Goal: Transaction & Acquisition: Purchase product/service

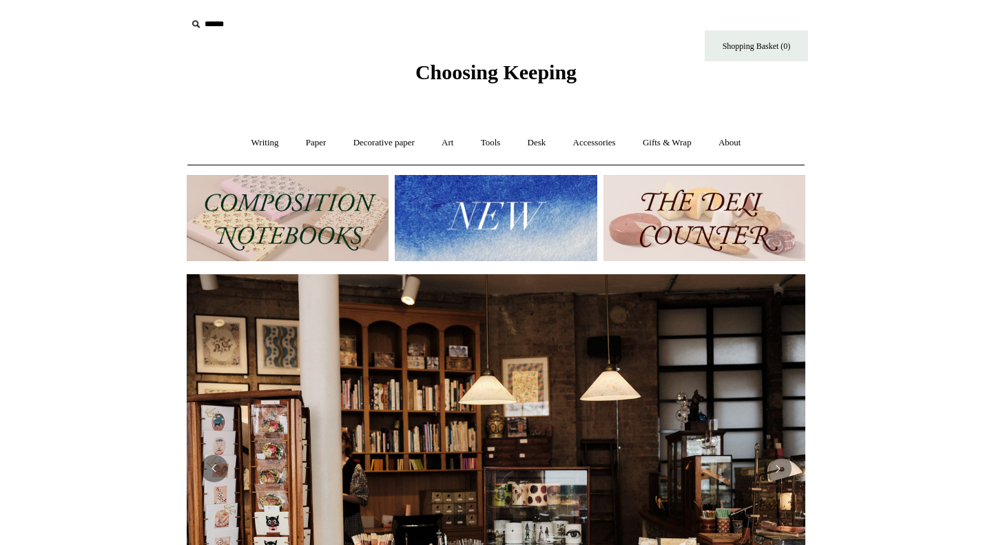
click at [542, 249] on img at bounding box center [496, 218] width 202 height 86
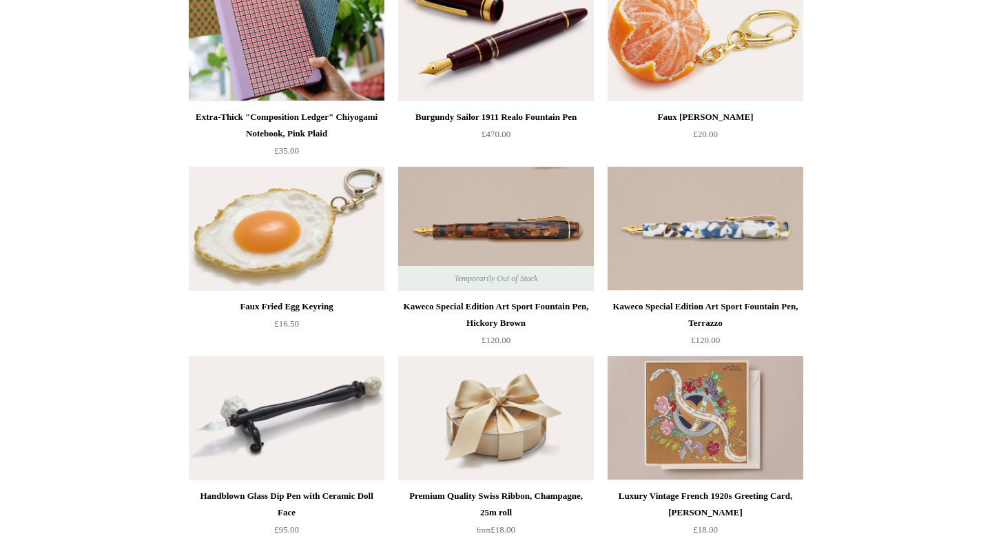
scroll to position [725, 0]
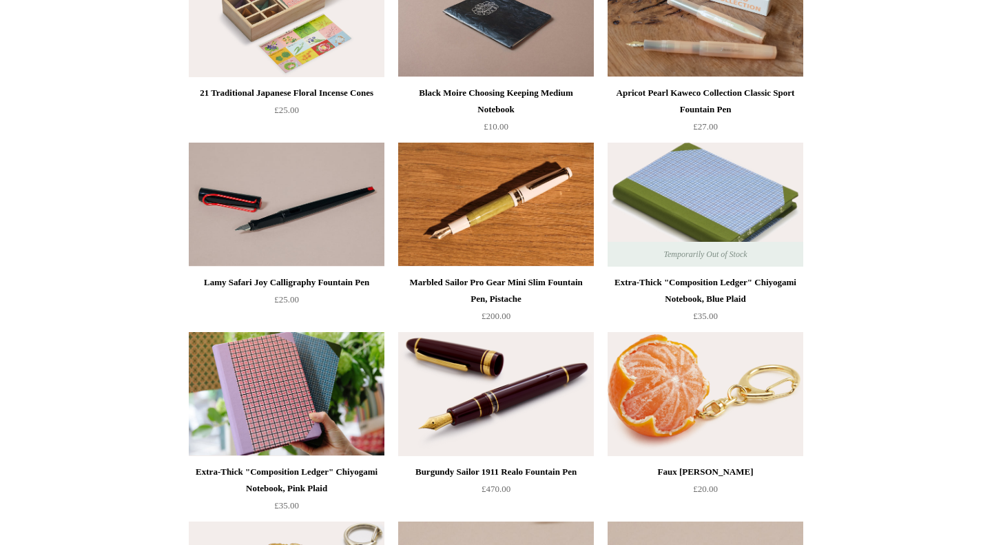
scroll to position [0, 0]
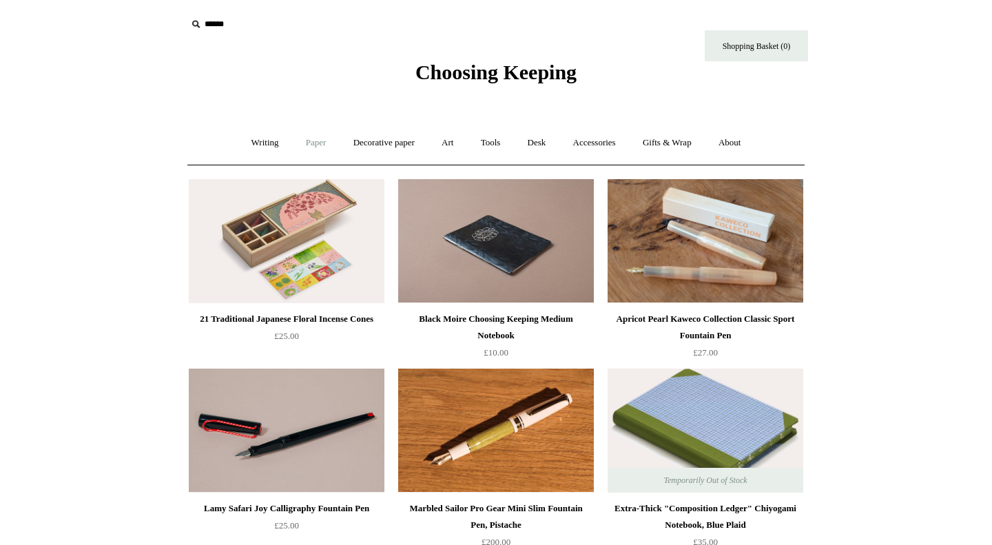
click at [320, 148] on link "Paper +" at bounding box center [316, 143] width 45 height 37
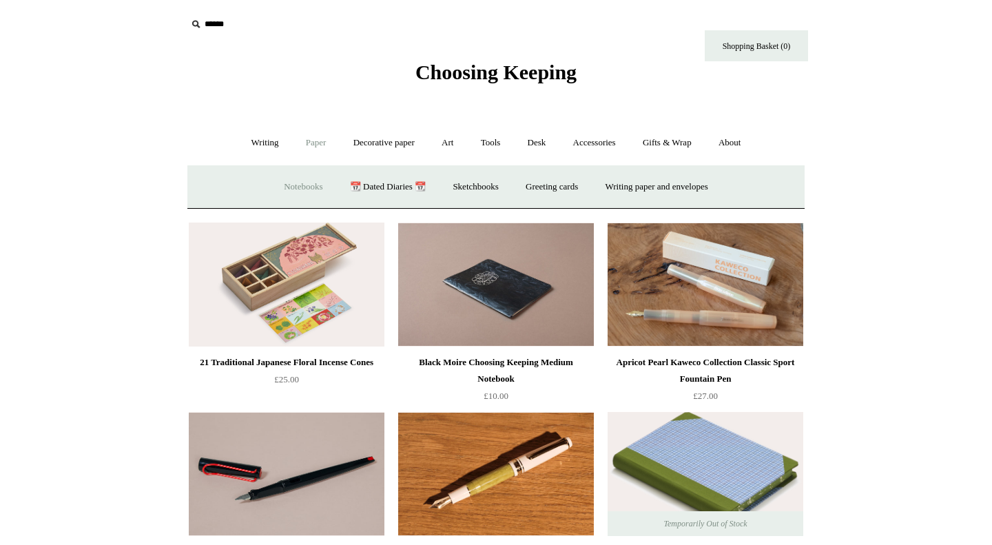
click at [282, 190] on link "Notebooks +" at bounding box center [302, 187] width 63 height 37
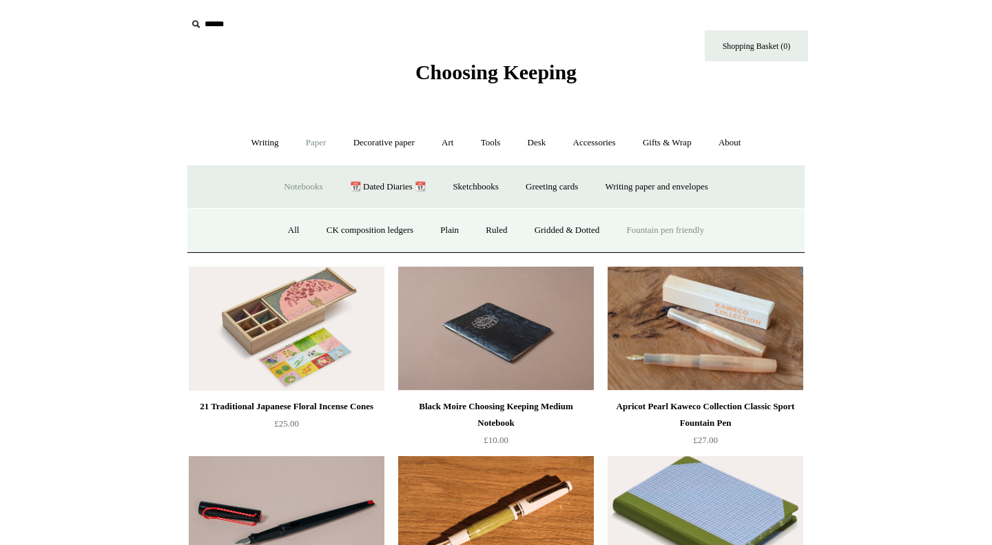
click at [637, 232] on link "Fountain pen friendly" at bounding box center [666, 230] width 103 height 37
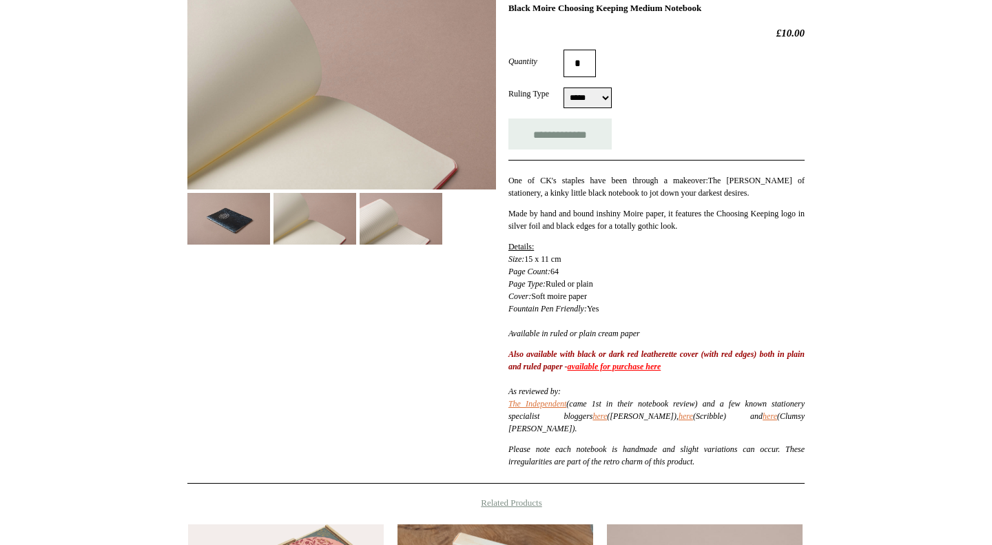
scroll to position [132, 0]
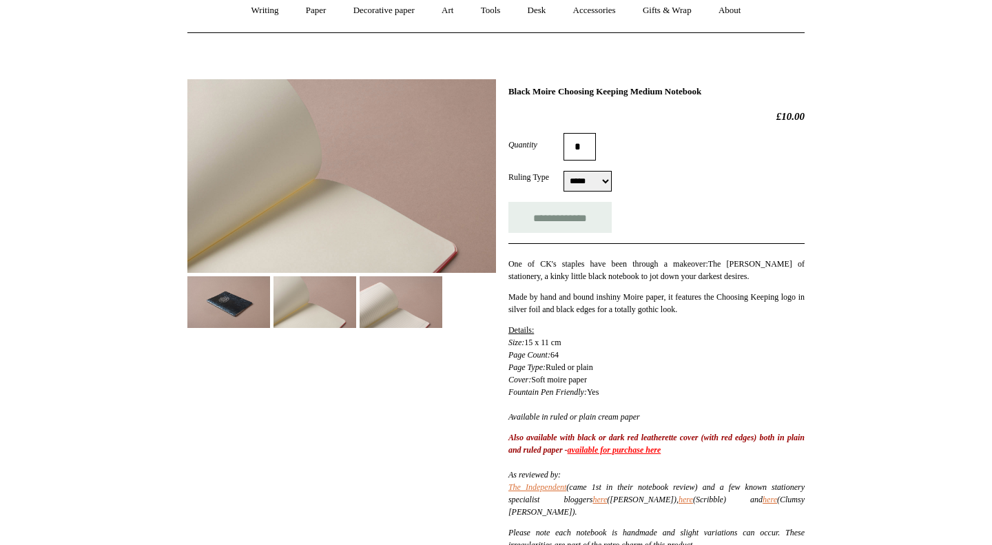
click at [661, 450] on link "available for purchase here" at bounding box center [615, 450] width 94 height 10
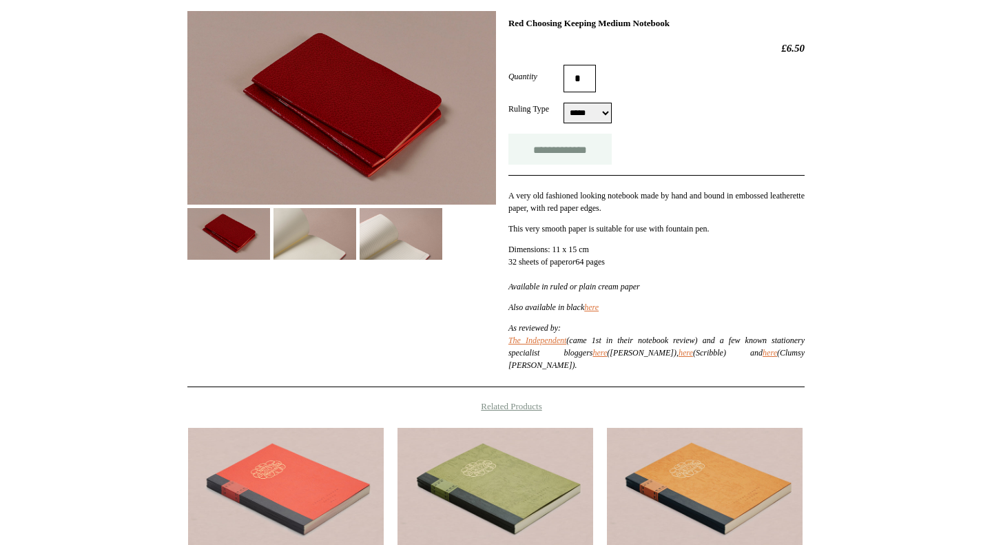
scroll to position [167, 0]
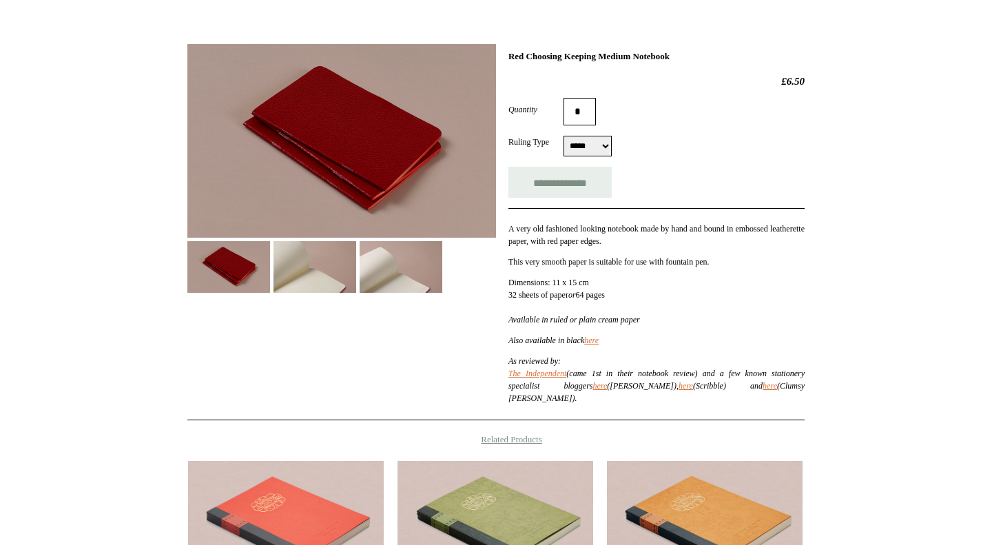
click at [593, 142] on select "***** *****" at bounding box center [588, 146] width 48 height 21
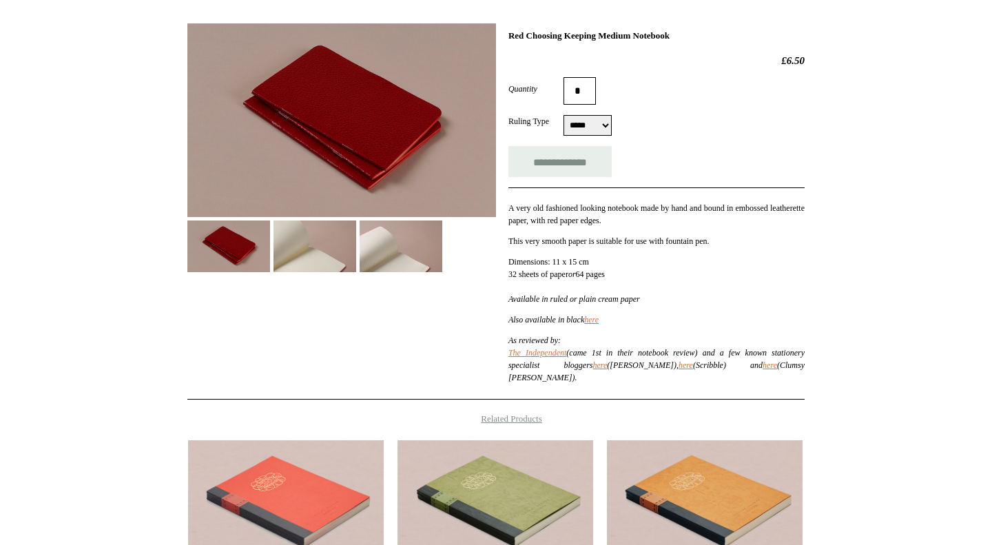
scroll to position [0, 0]
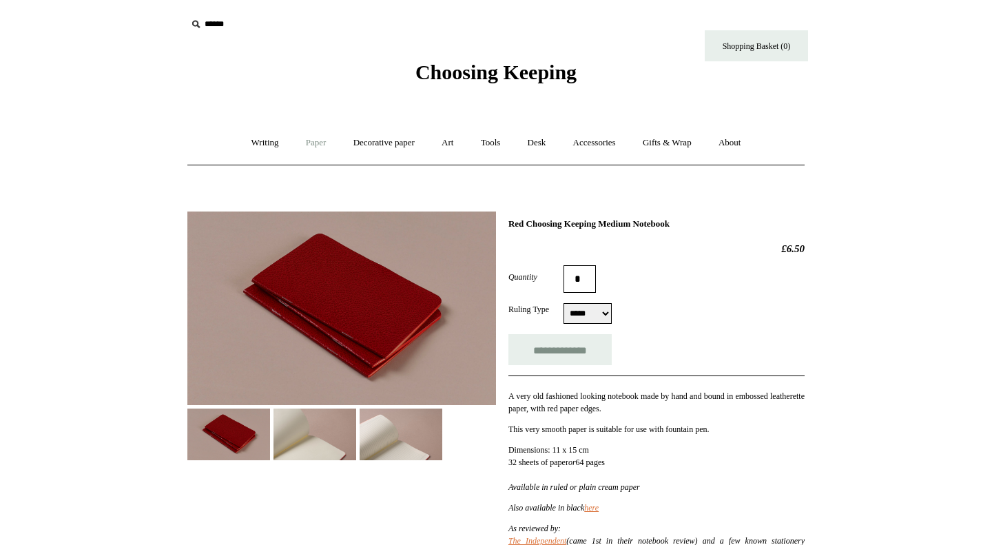
click at [297, 147] on link "Paper +" at bounding box center [316, 143] width 45 height 37
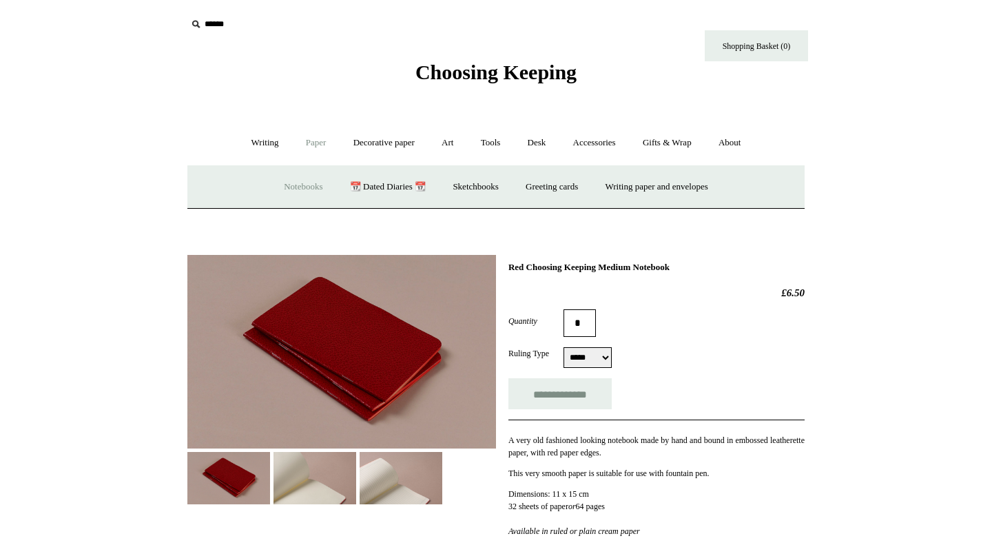
click at [297, 184] on link "Notebooks +" at bounding box center [302, 187] width 63 height 37
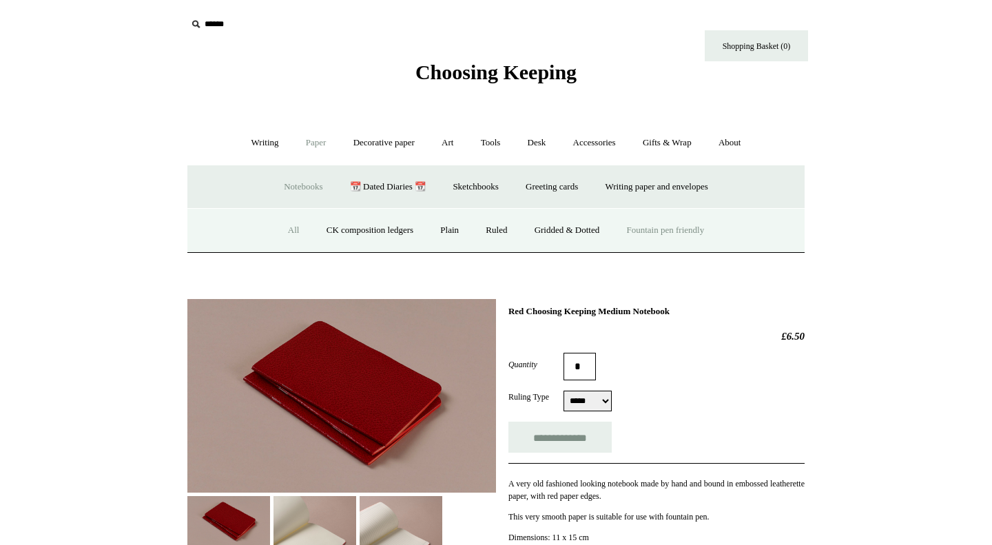
click at [640, 238] on link "Fountain pen friendly" at bounding box center [666, 230] width 103 height 37
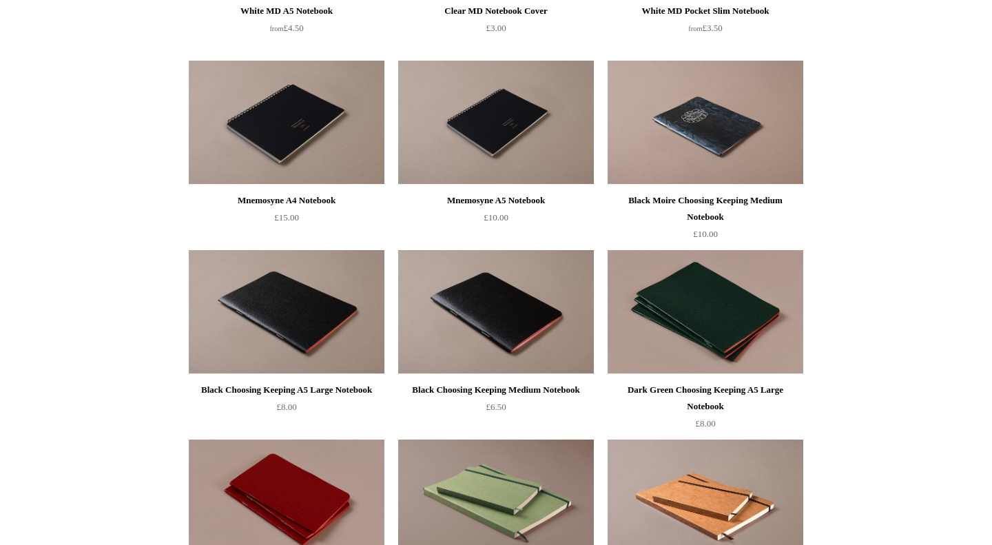
scroll to position [1038, 0]
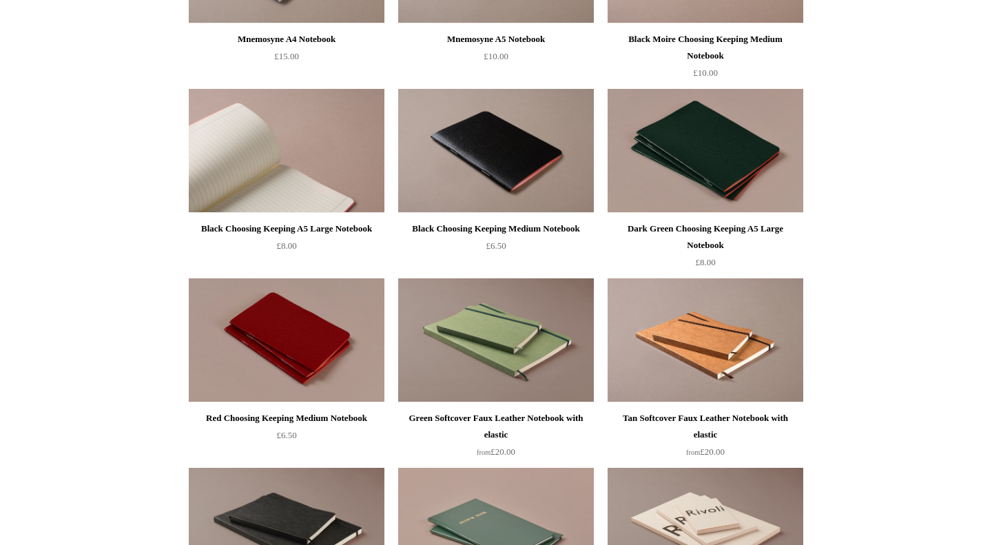
click at [291, 168] on img at bounding box center [287, 151] width 196 height 124
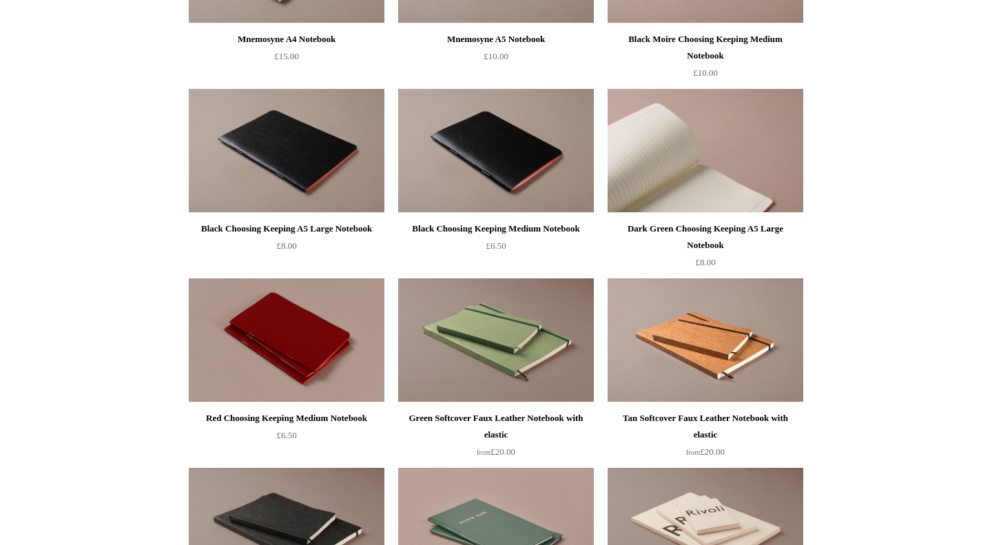
click at [713, 157] on img at bounding box center [706, 151] width 196 height 124
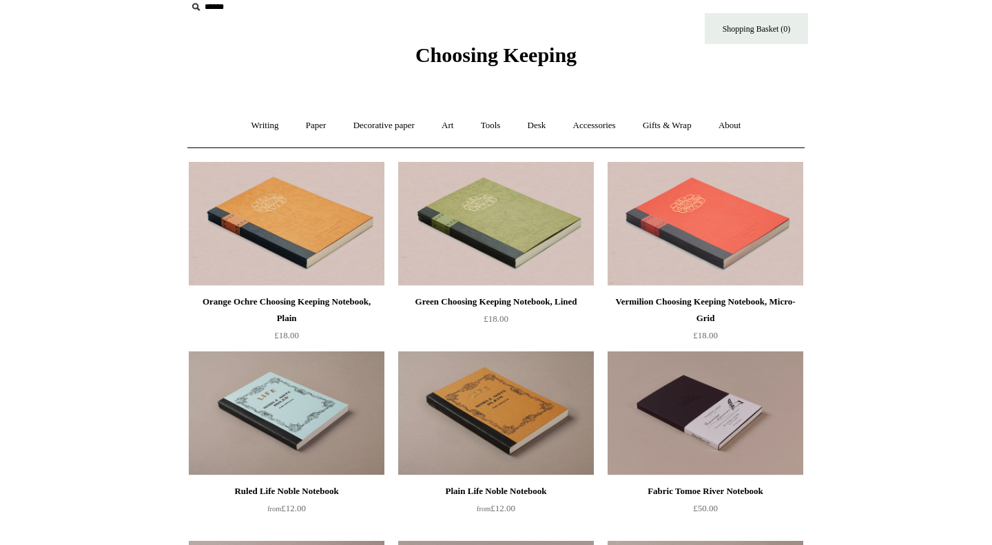
scroll to position [14, 0]
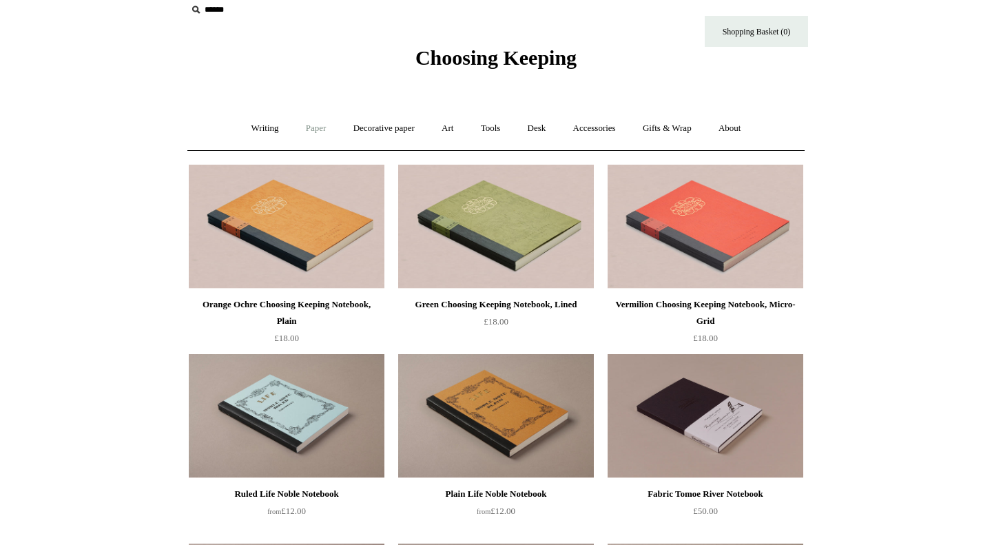
click at [311, 132] on link "Paper +" at bounding box center [316, 128] width 45 height 37
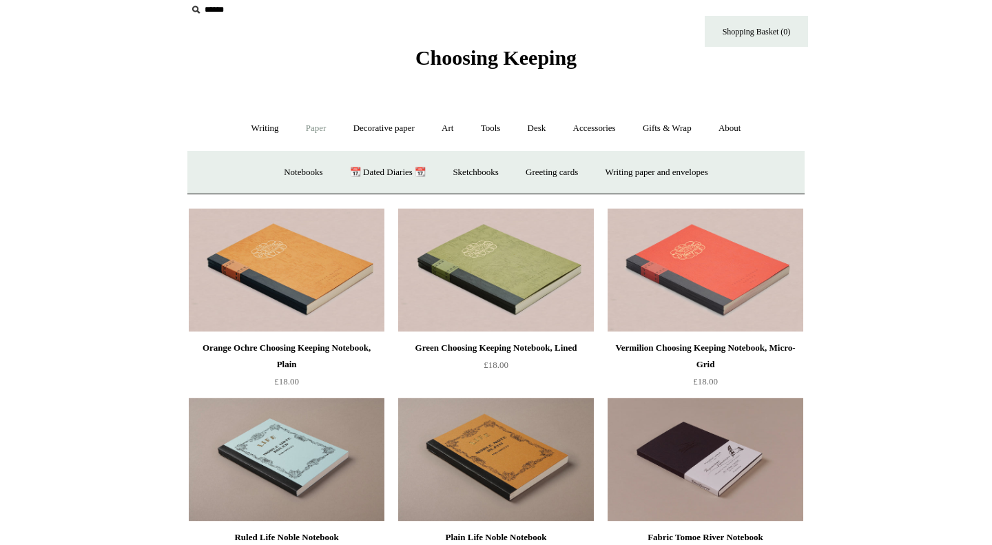
click at [311, 132] on link "Paper -" at bounding box center [316, 128] width 45 height 37
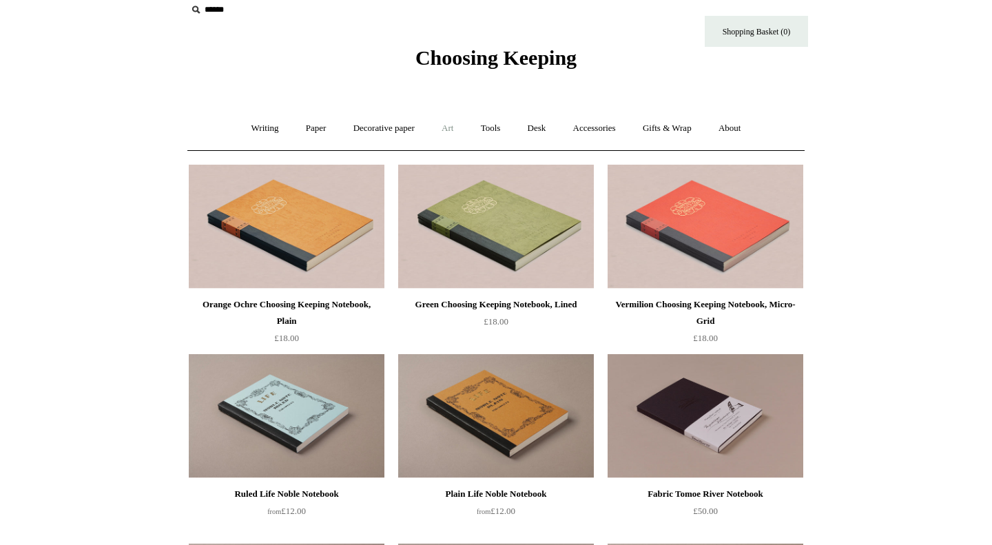
click at [457, 136] on link "Art +" at bounding box center [447, 128] width 37 height 37
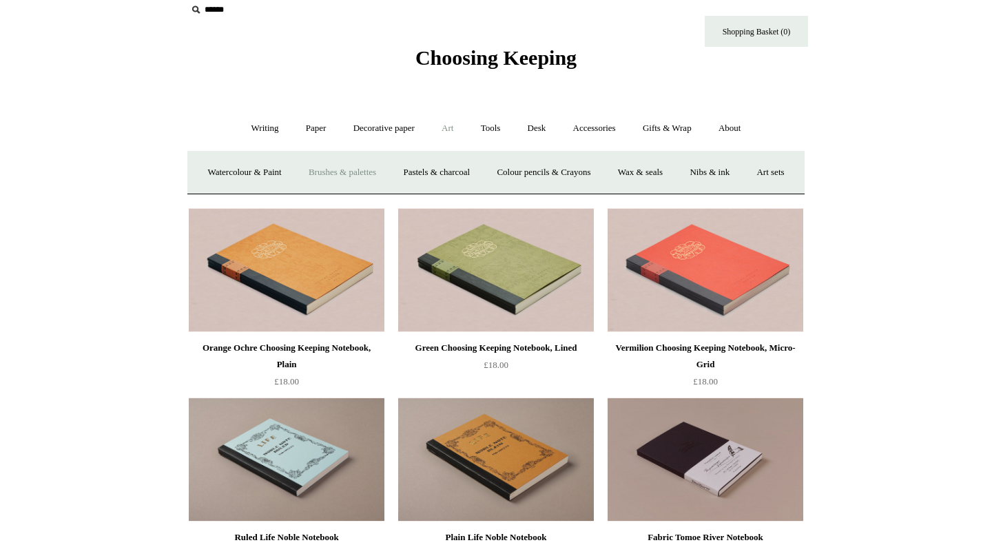
click at [383, 169] on link "Brushes & palettes" at bounding box center [342, 172] width 92 height 37
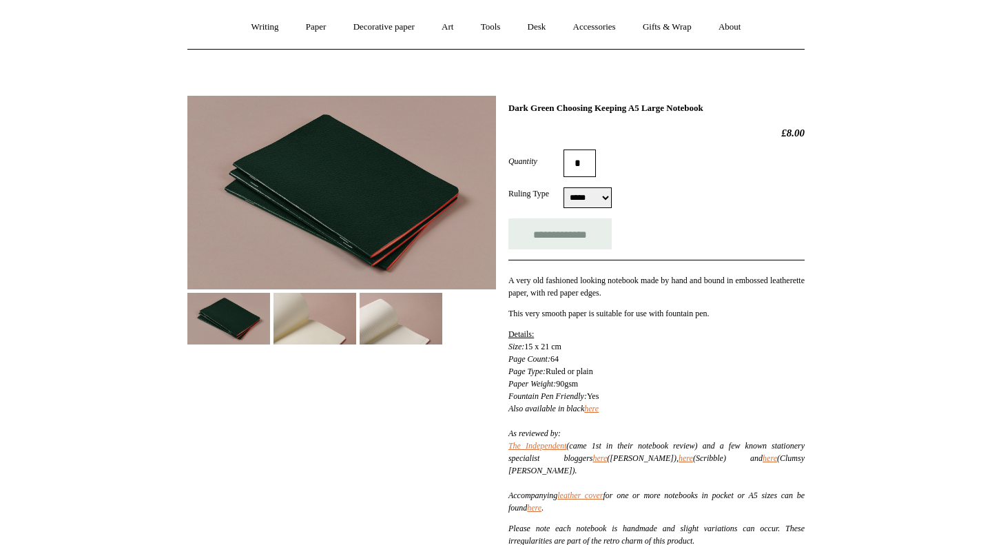
scroll to position [138, 0]
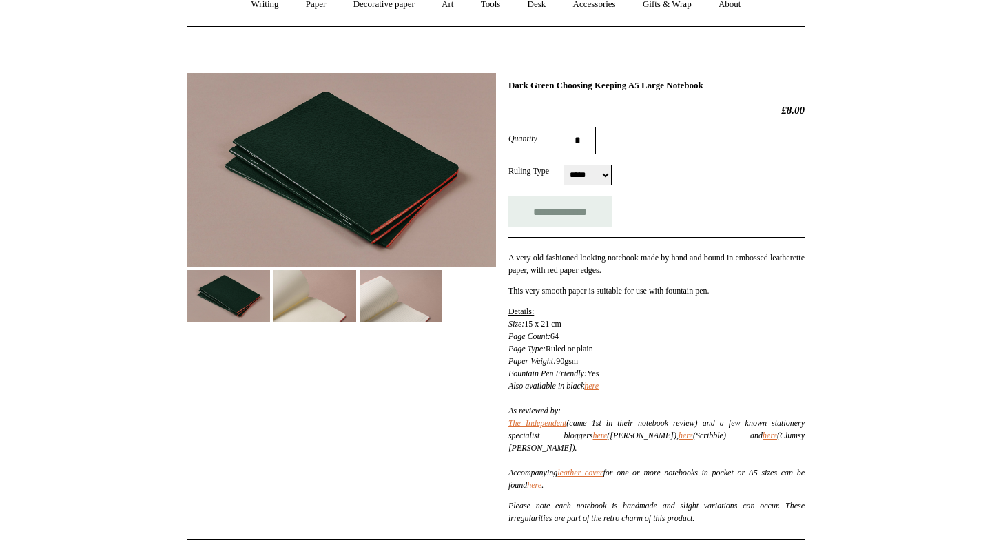
click at [419, 313] on img at bounding box center [401, 296] width 83 height 52
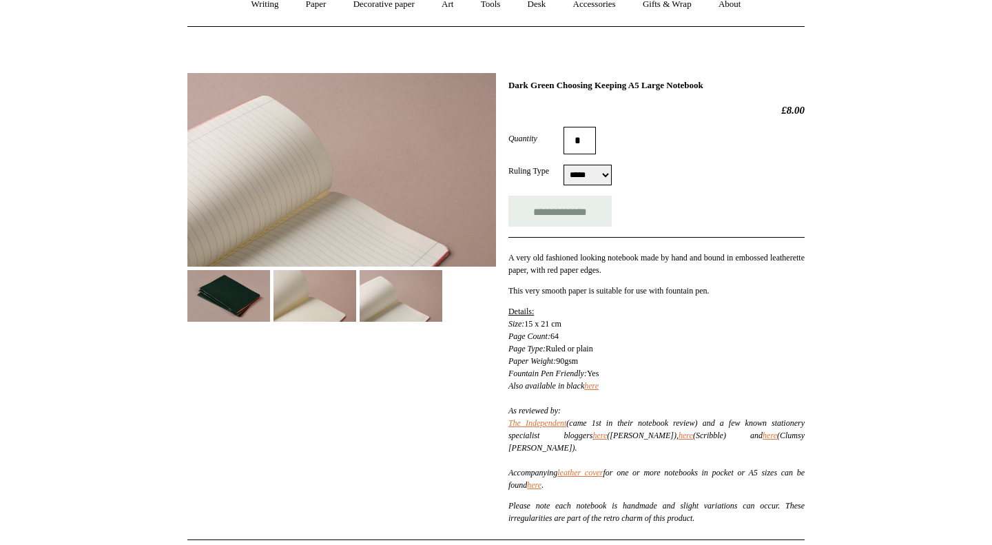
click at [338, 307] on img at bounding box center [315, 296] width 83 height 52
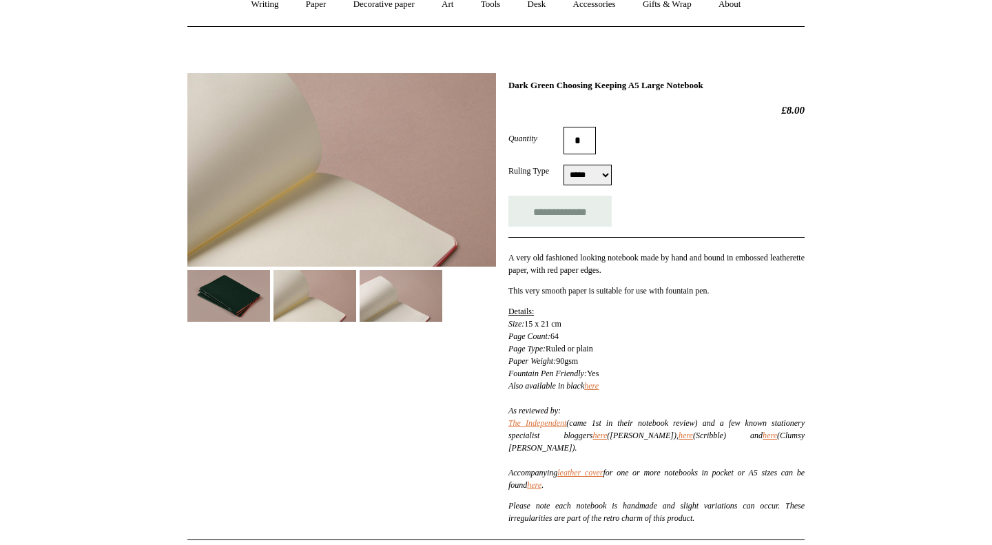
click at [264, 305] on img at bounding box center [228, 296] width 83 height 52
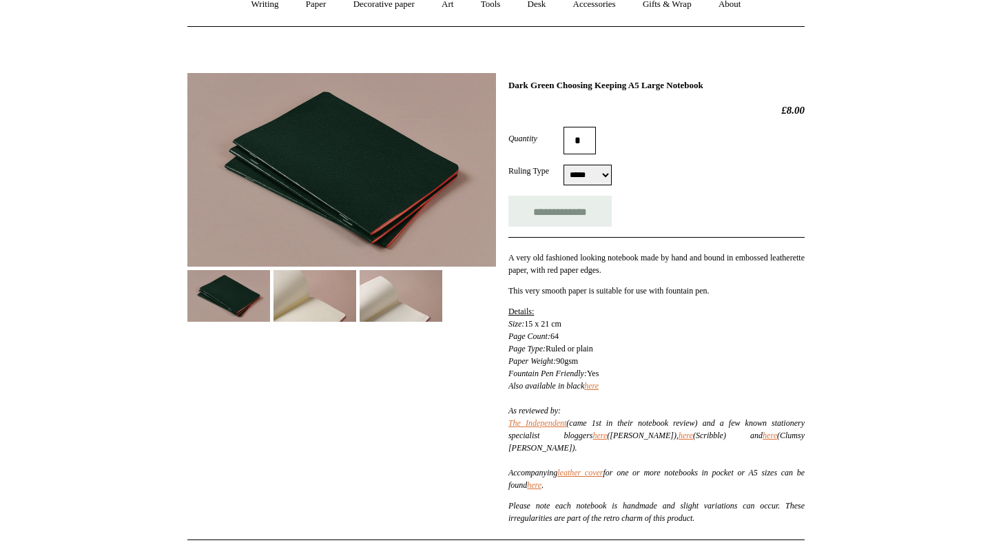
select select "*****"
click option "*****" at bounding box center [0, 0] width 0 height 0
click at [722, 214] on div "**********" at bounding box center [656, 211] width 296 height 31
click at [312, 282] on img at bounding box center [315, 296] width 83 height 52
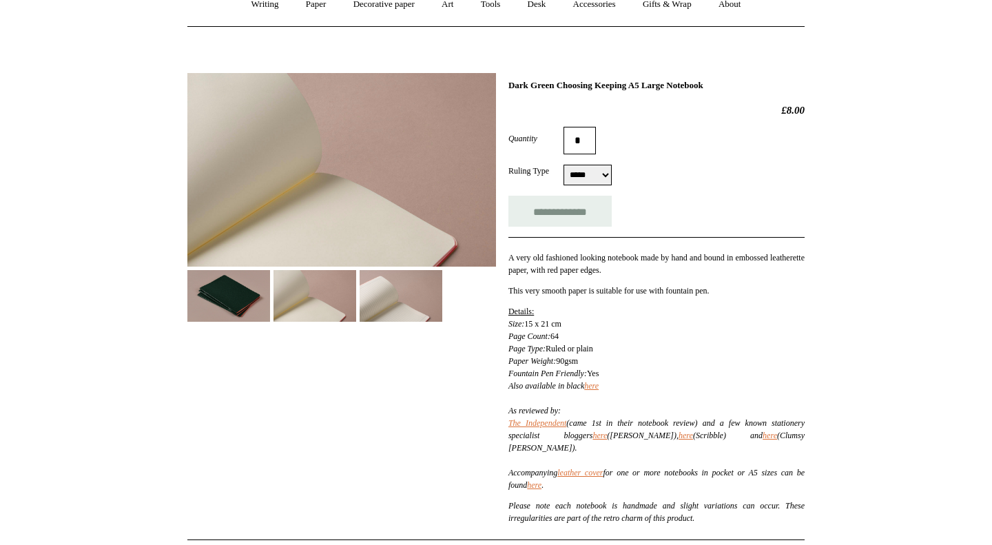
click at [389, 296] on img at bounding box center [401, 296] width 83 height 52
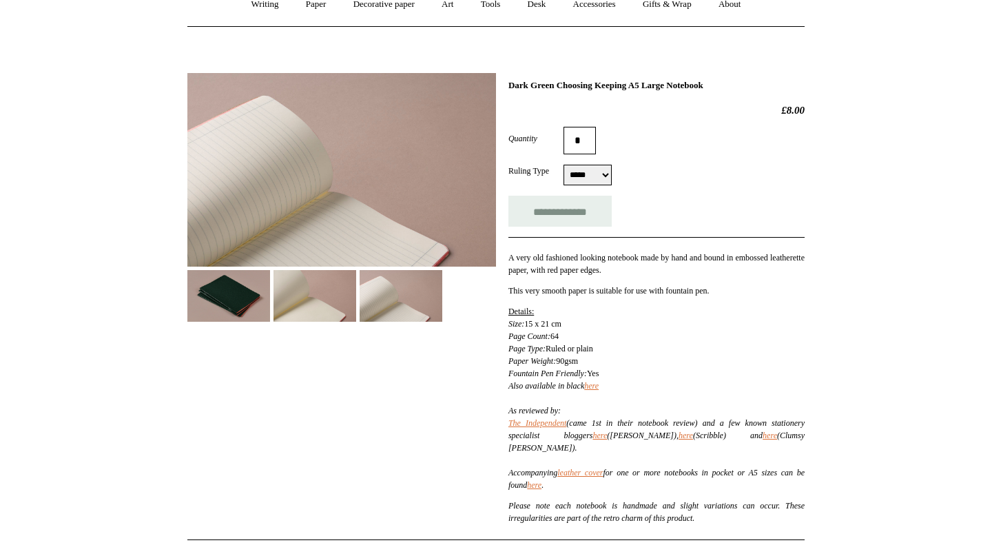
click at [717, 202] on div "**********" at bounding box center [656, 211] width 296 height 31
click at [589, 214] on input "**********" at bounding box center [559, 211] width 103 height 31
type input "**********"
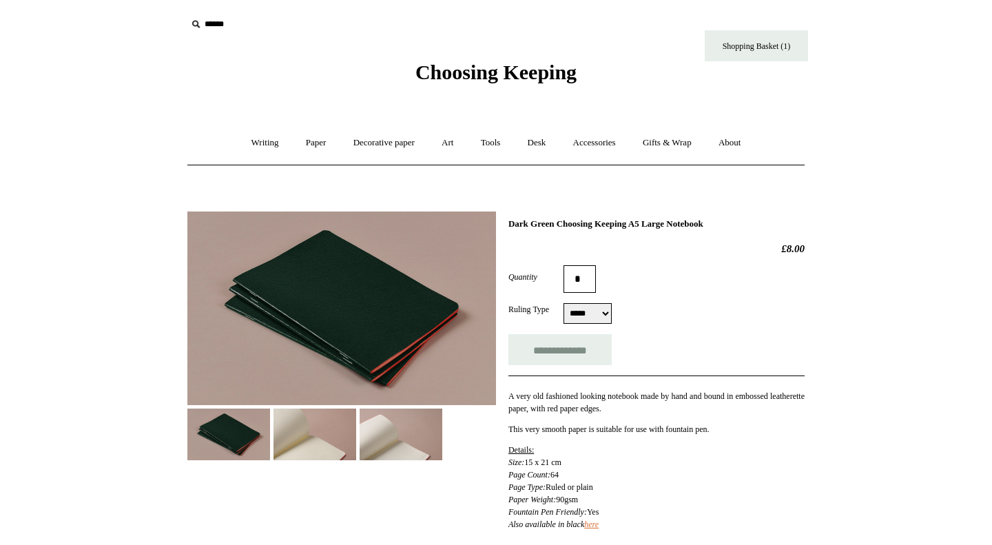
click at [420, 435] on img at bounding box center [401, 435] width 83 height 52
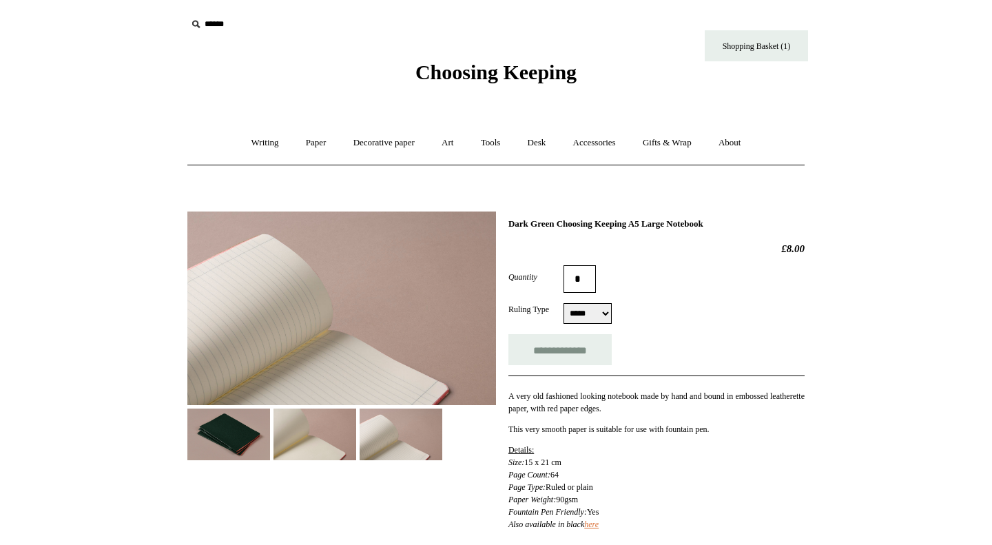
click at [337, 434] on img at bounding box center [315, 435] width 83 height 52
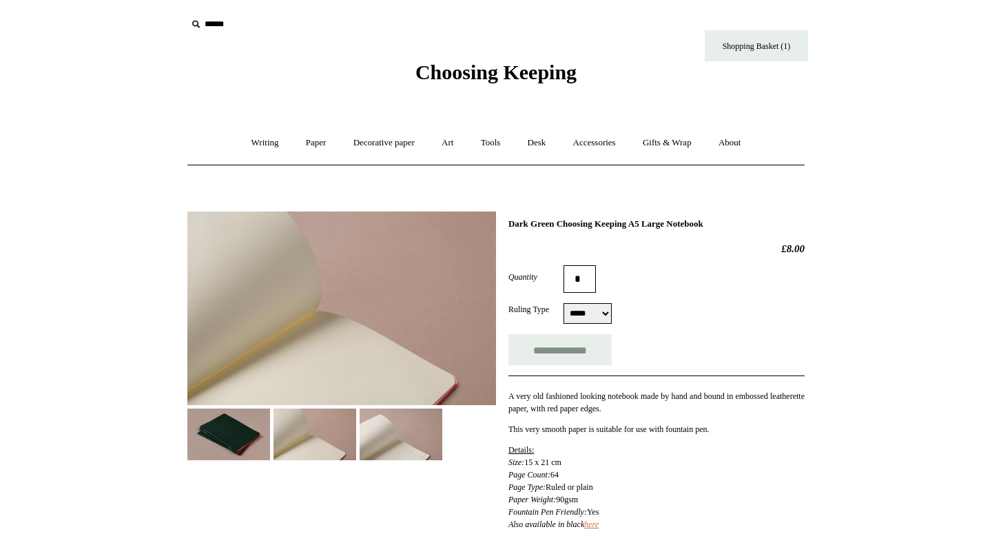
click at [220, 455] on img at bounding box center [228, 435] width 83 height 52
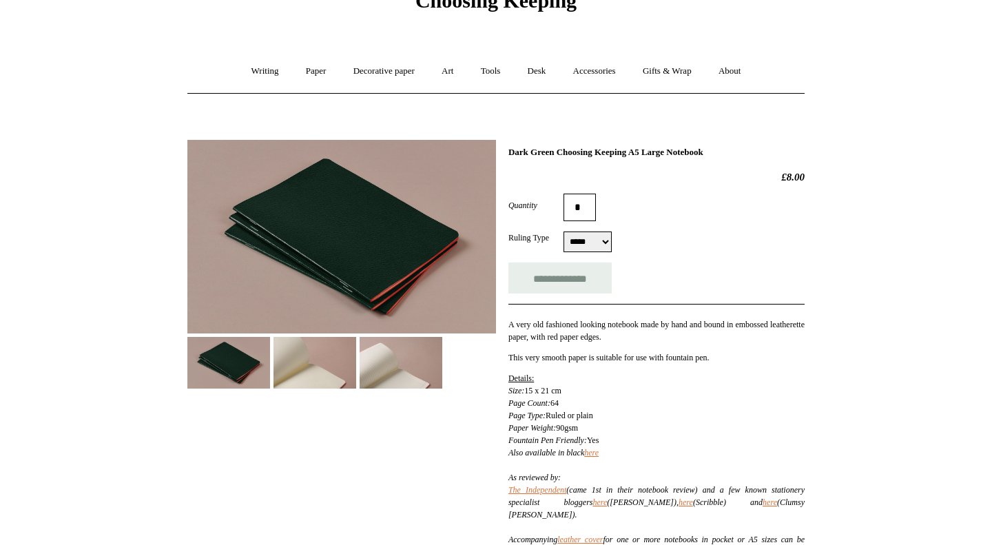
scroll to position [79, 0]
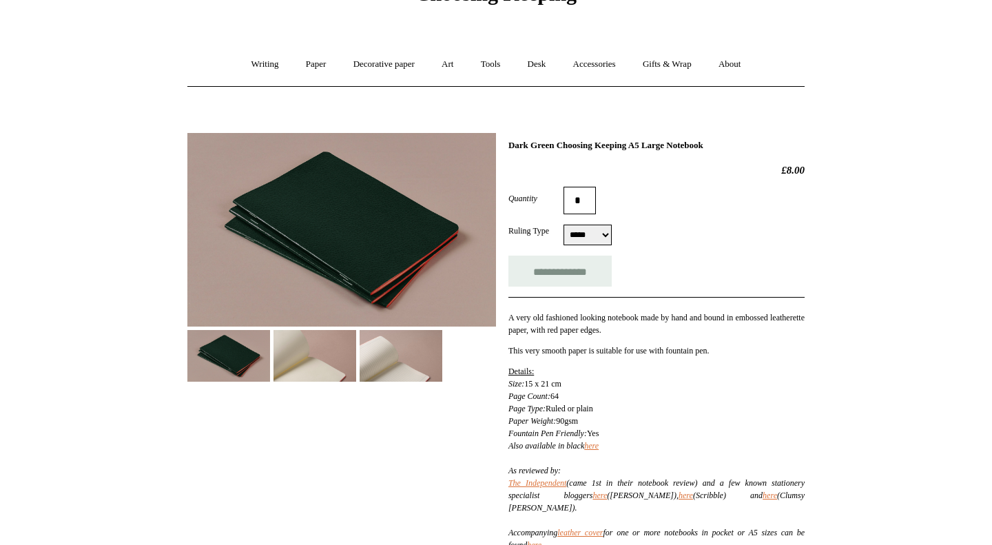
click at [405, 358] on img at bounding box center [401, 356] width 83 height 52
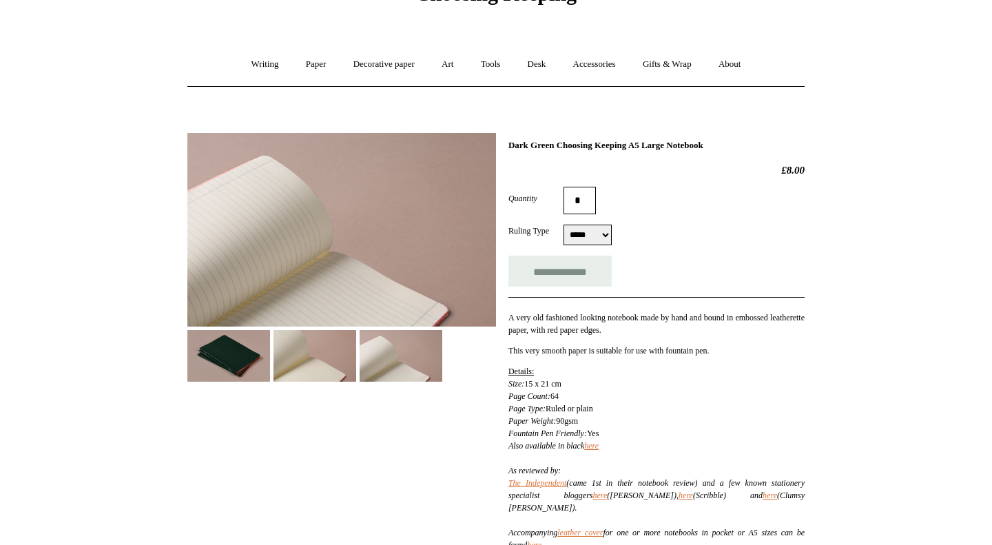
click at [319, 358] on img at bounding box center [315, 356] width 83 height 52
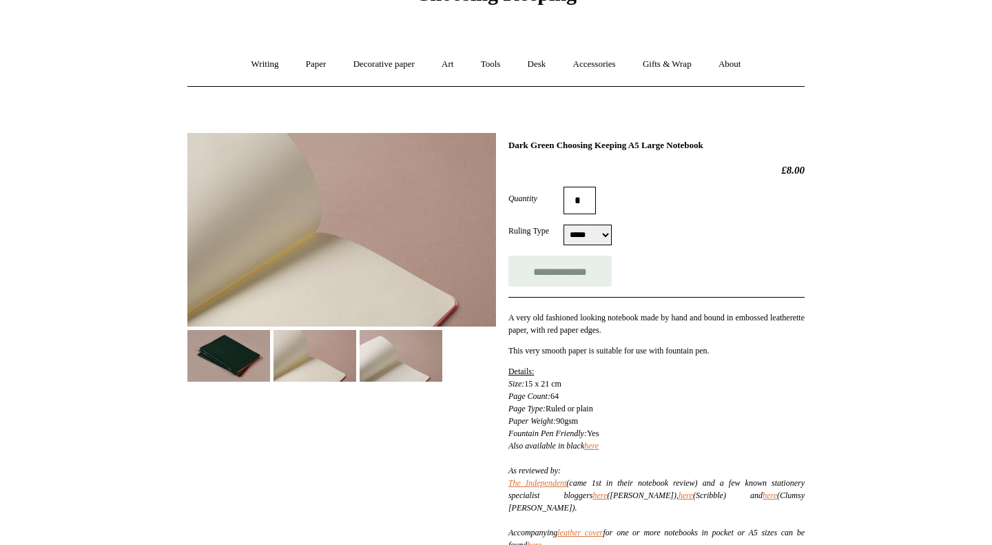
click at [242, 360] on img at bounding box center [228, 356] width 83 height 52
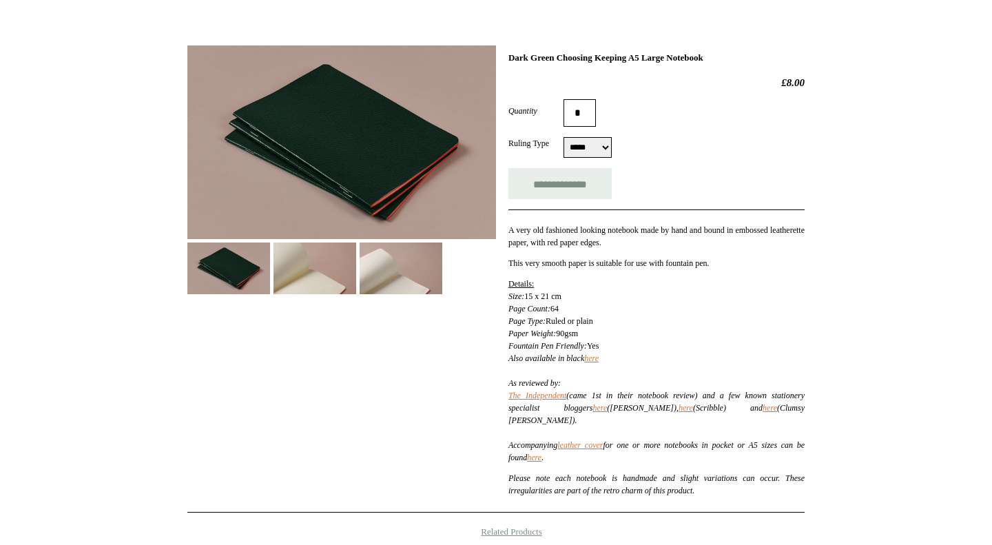
scroll to position [74, 0]
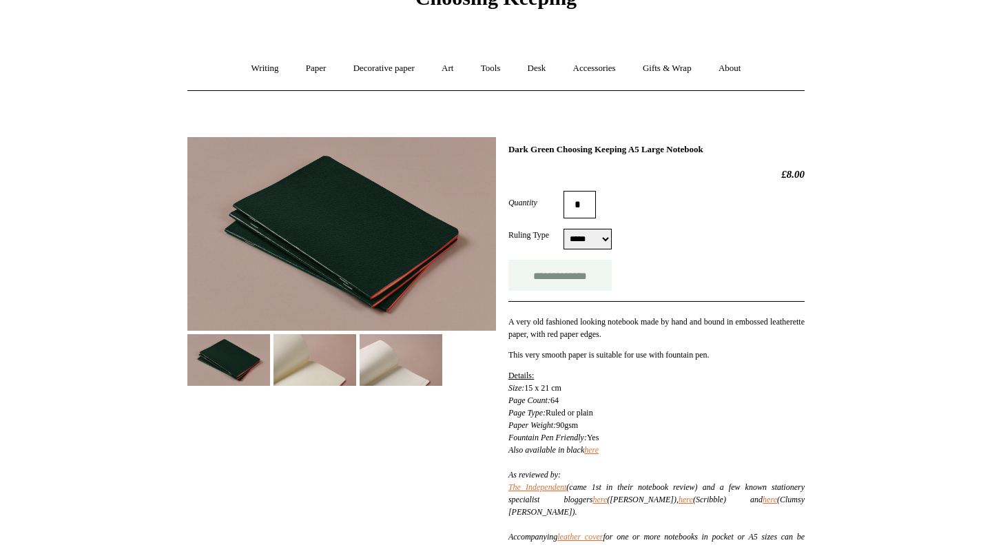
click at [568, 278] on input "**********" at bounding box center [559, 275] width 103 height 31
type input "**********"
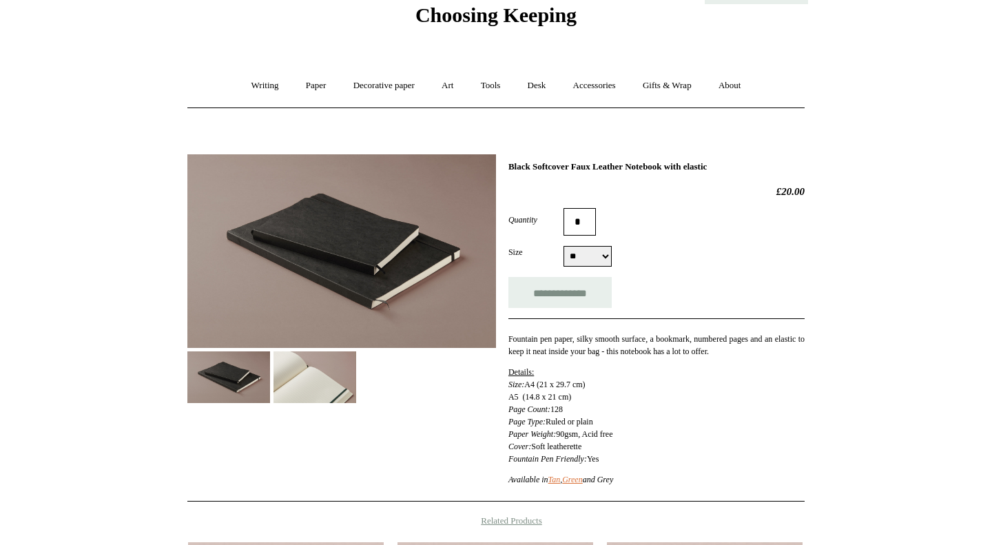
scroll to position [106, 0]
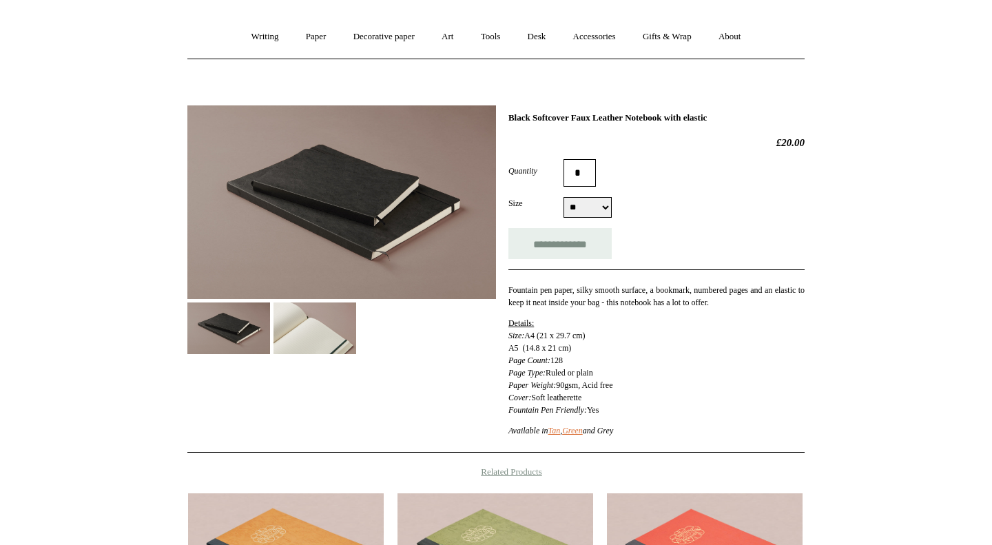
click at [320, 327] on img at bounding box center [315, 328] width 83 height 52
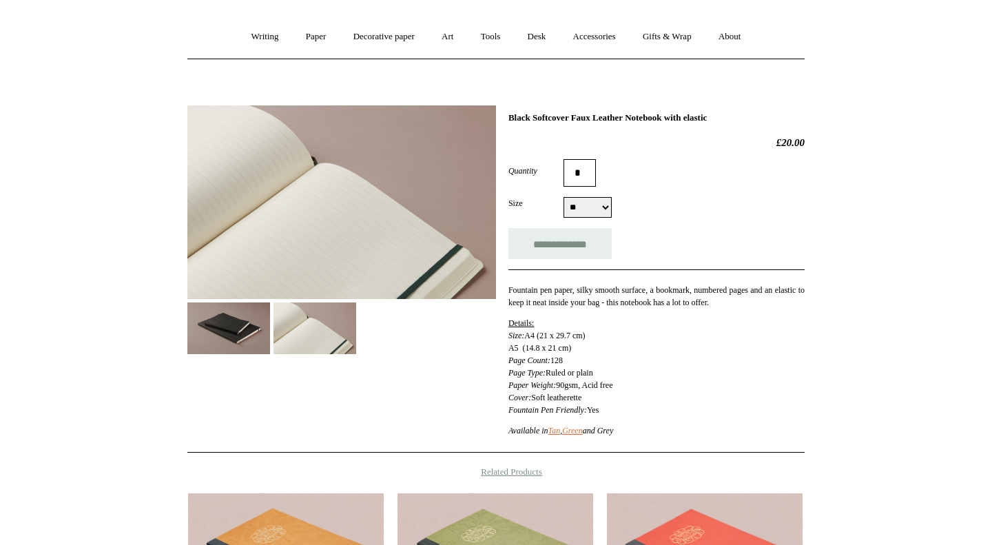
click at [219, 337] on img at bounding box center [228, 328] width 83 height 52
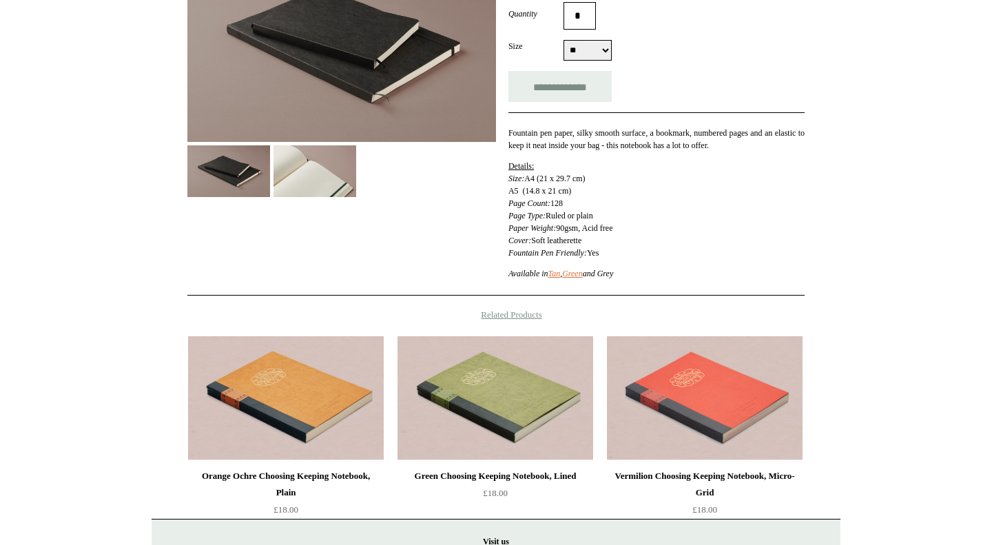
scroll to position [110, 0]
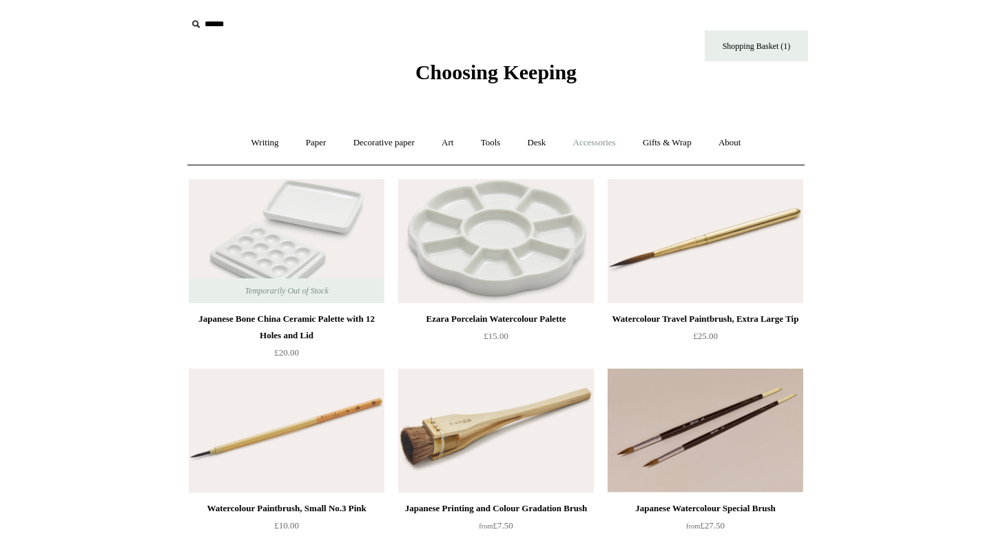
click at [603, 146] on link "Accessories +" at bounding box center [595, 143] width 68 height 37
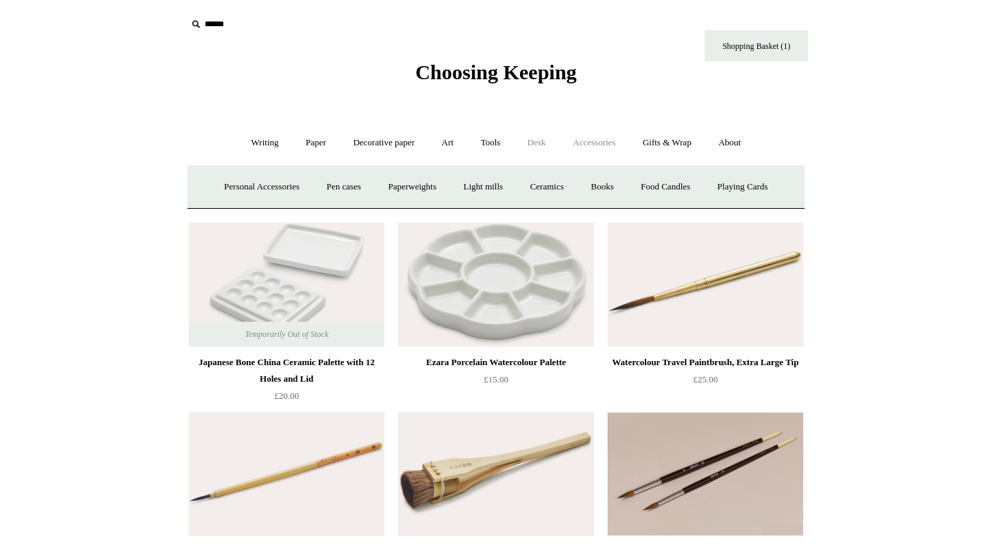
click at [535, 145] on link "Desk +" at bounding box center [536, 143] width 43 height 37
click at [503, 145] on link "Tools +" at bounding box center [491, 143] width 45 height 37
click at [453, 141] on link "Art +" at bounding box center [447, 143] width 37 height 37
click at [251, 147] on link "Writing +" at bounding box center [265, 143] width 52 height 37
click at [316, 152] on link "Paper +" at bounding box center [316, 143] width 45 height 37
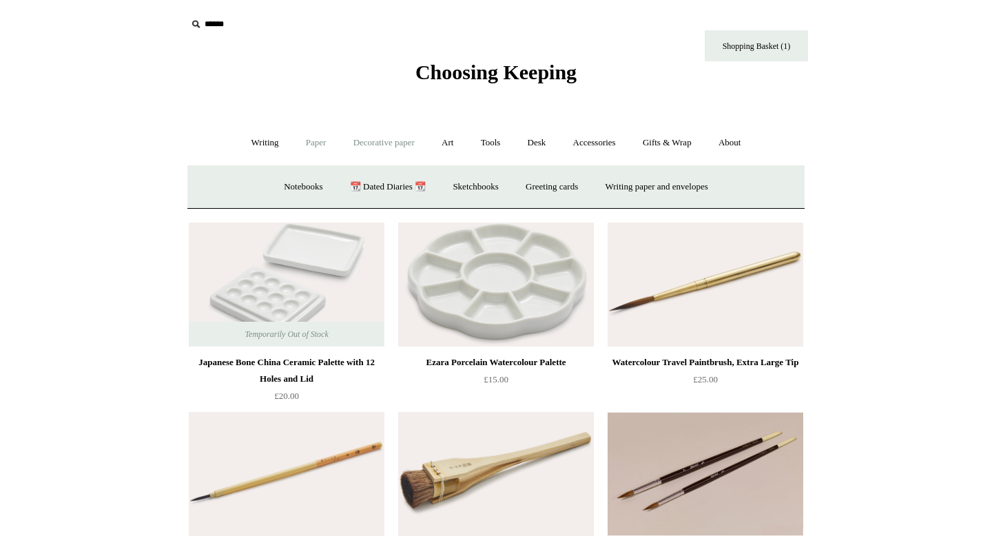
click at [367, 150] on link "Decorative paper +" at bounding box center [384, 143] width 86 height 37
click at [455, 150] on link "Art +" at bounding box center [447, 143] width 37 height 37
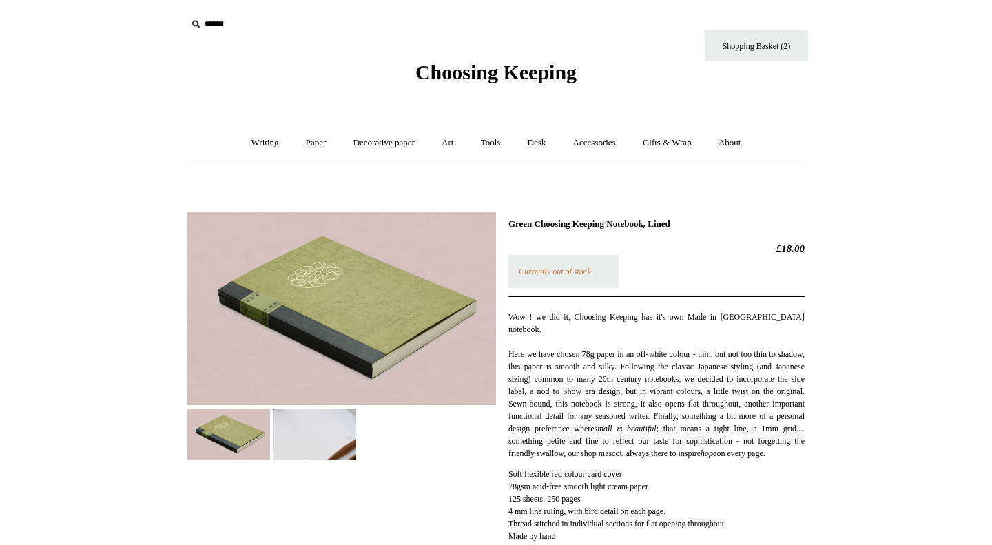
scroll to position [310, 0]
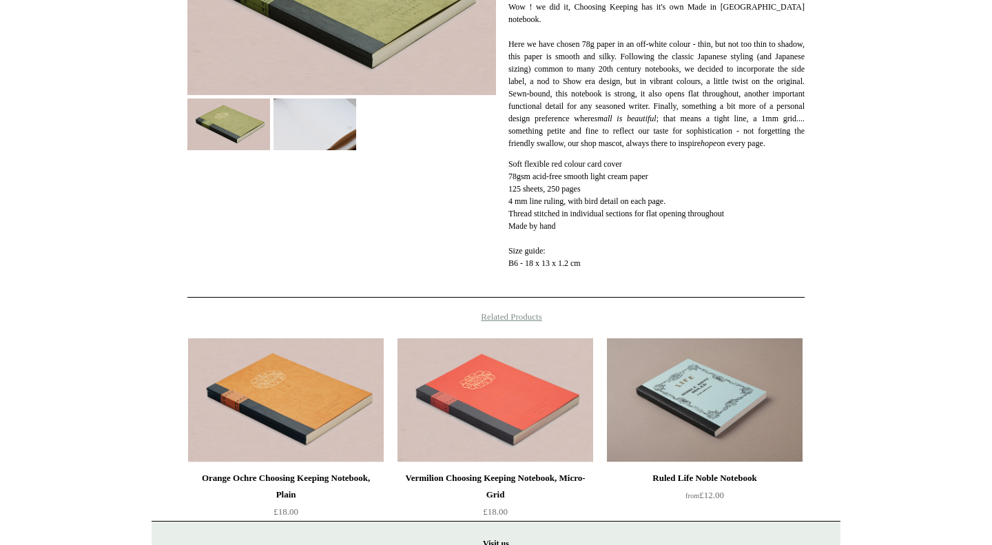
drag, startPoint x: 522, startPoint y: 203, endPoint x: 566, endPoint y: 225, distance: 49.3
click at [566, 225] on p "Soft flexible red colour card cover 78gsm acid-free smooth light cream paper 12…" at bounding box center [656, 220] width 296 height 124
drag, startPoint x: 515, startPoint y: 164, endPoint x: 581, endPoint y: 197, distance: 73.3
click at [581, 197] on p "Soft flexible red colour card cover 78gsm acid-free smooth light cream paper 12…" at bounding box center [656, 220] width 296 height 124
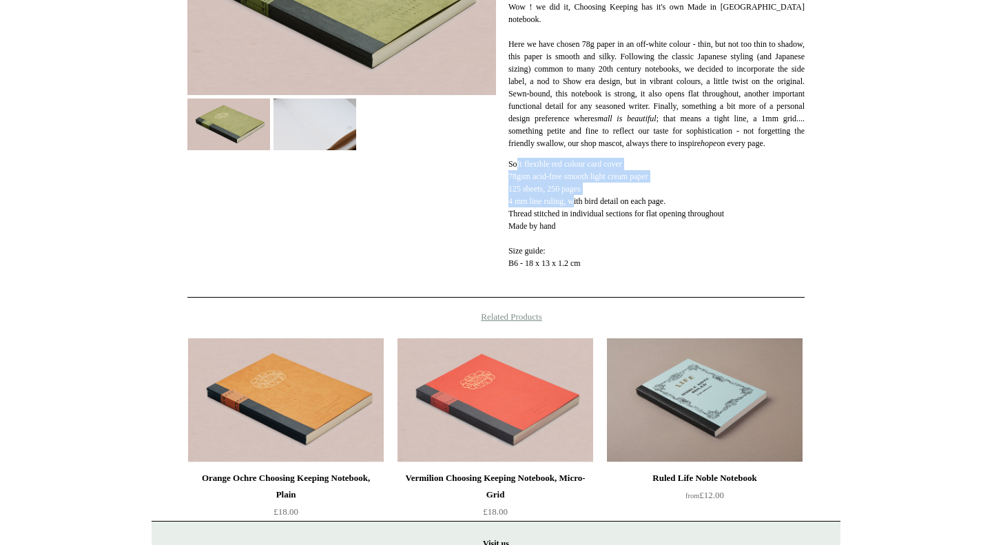
click at [581, 197] on span "4 mm line ruling, with bird detail on each page." at bounding box center [586, 201] width 157 height 10
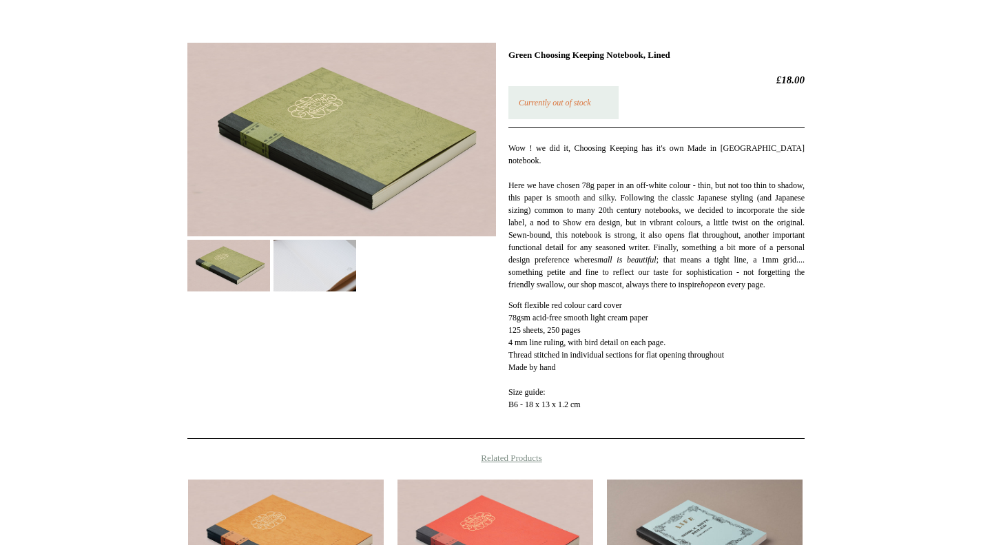
scroll to position [21, 0]
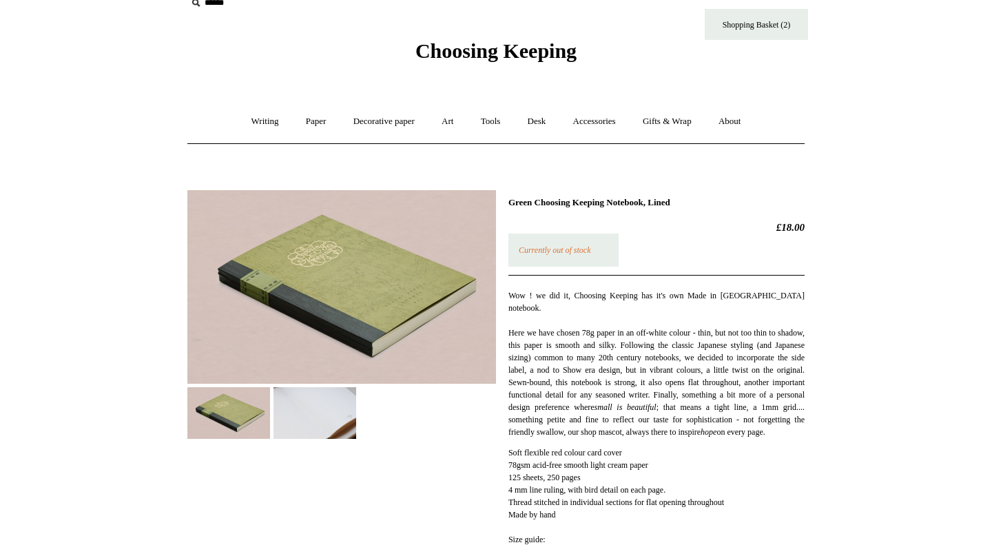
click at [309, 423] on img at bounding box center [315, 413] width 83 height 52
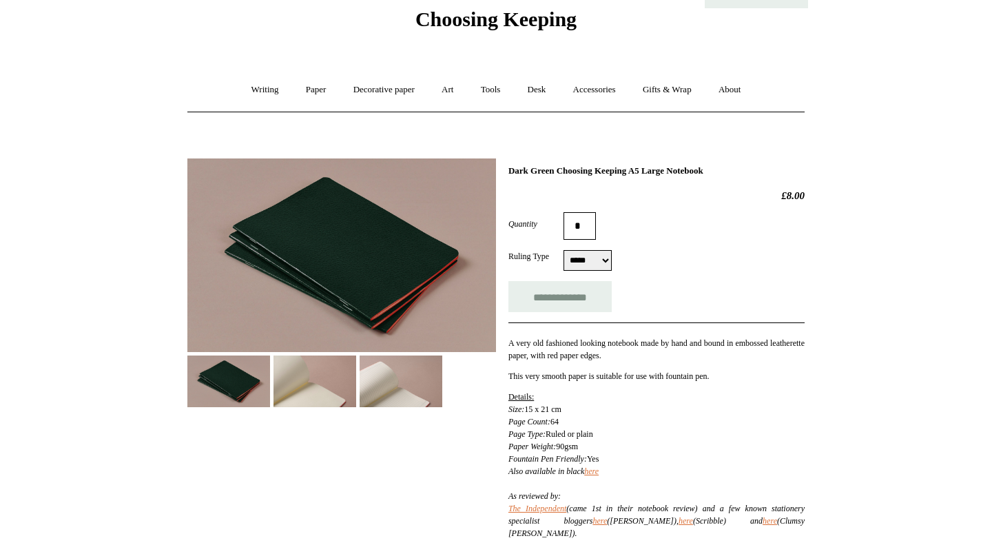
scroll to position [65, 0]
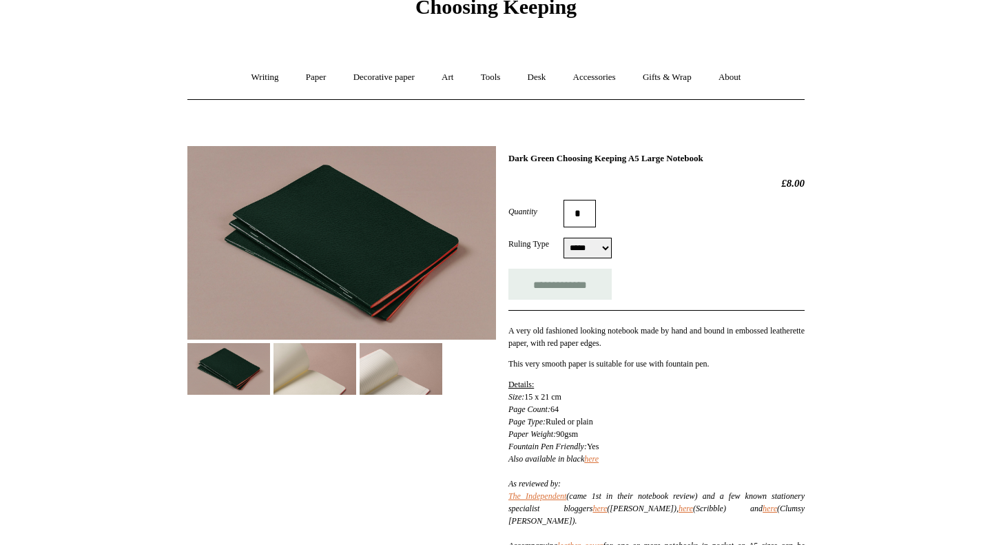
click at [378, 381] on img at bounding box center [401, 369] width 83 height 52
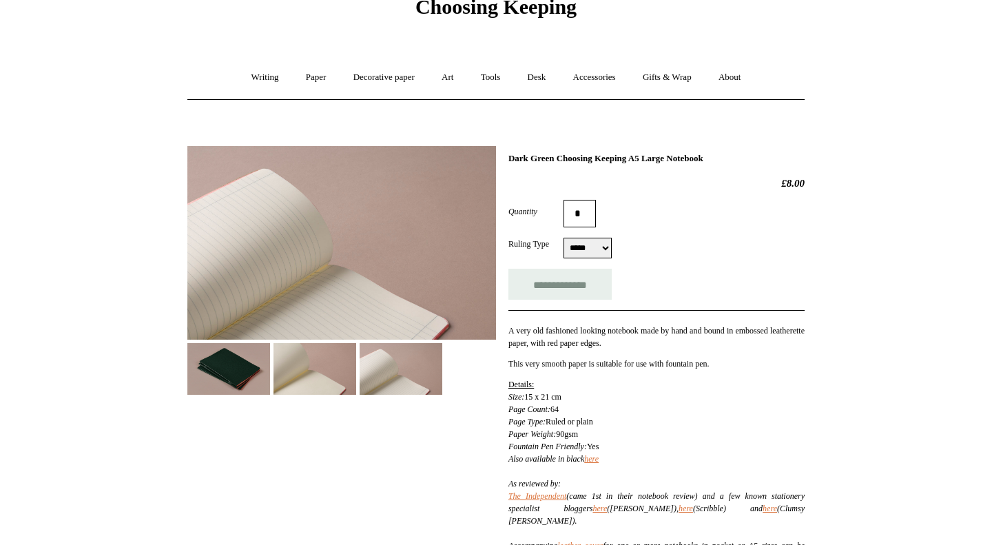
click at [283, 387] on img at bounding box center [315, 369] width 83 height 52
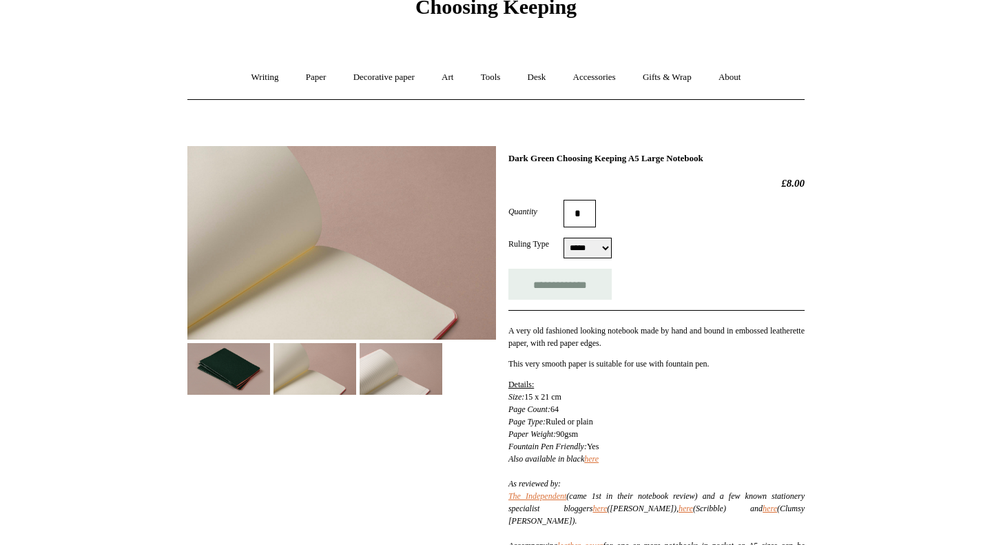
click at [205, 381] on img at bounding box center [228, 369] width 83 height 52
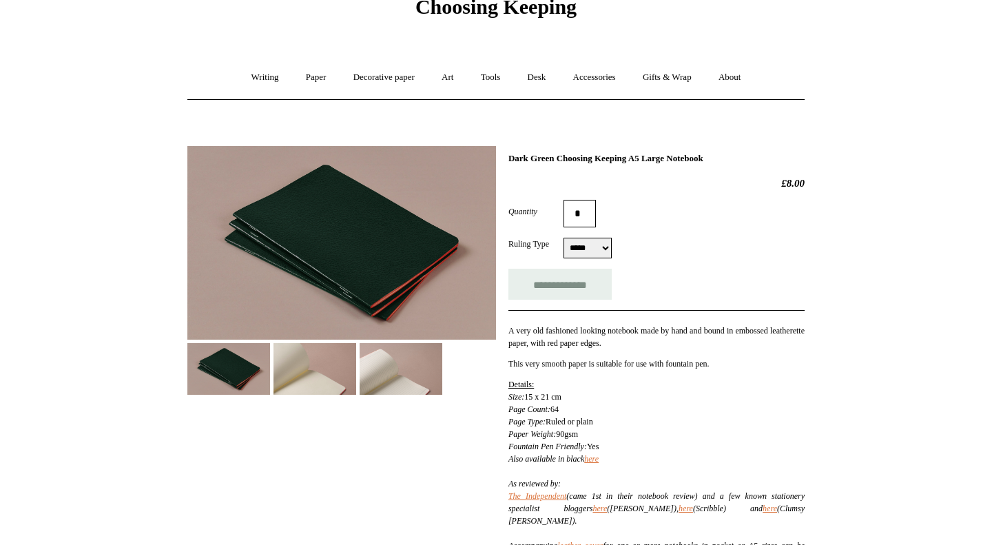
click at [334, 260] on img at bounding box center [341, 243] width 309 height 194
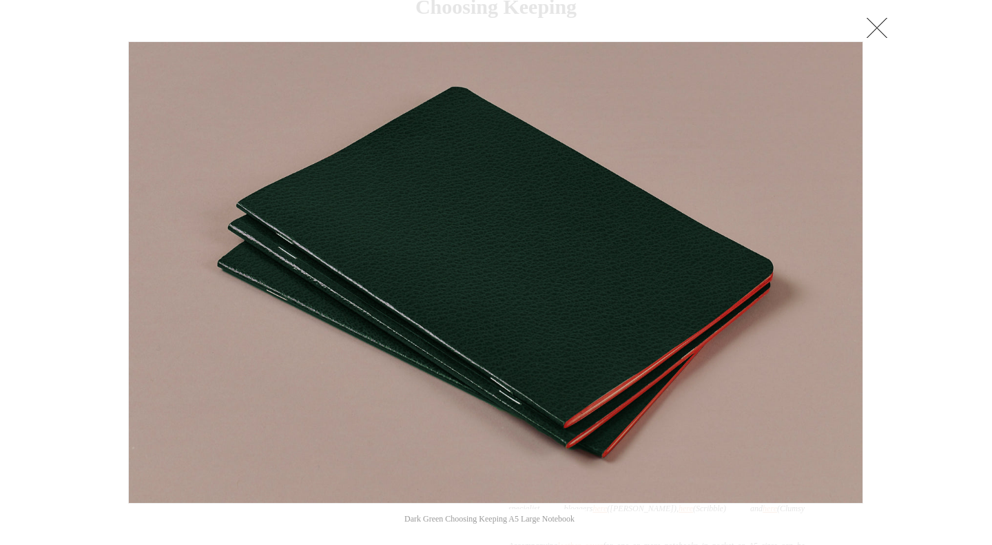
click at [884, 27] on link at bounding box center [877, 28] width 28 height 28
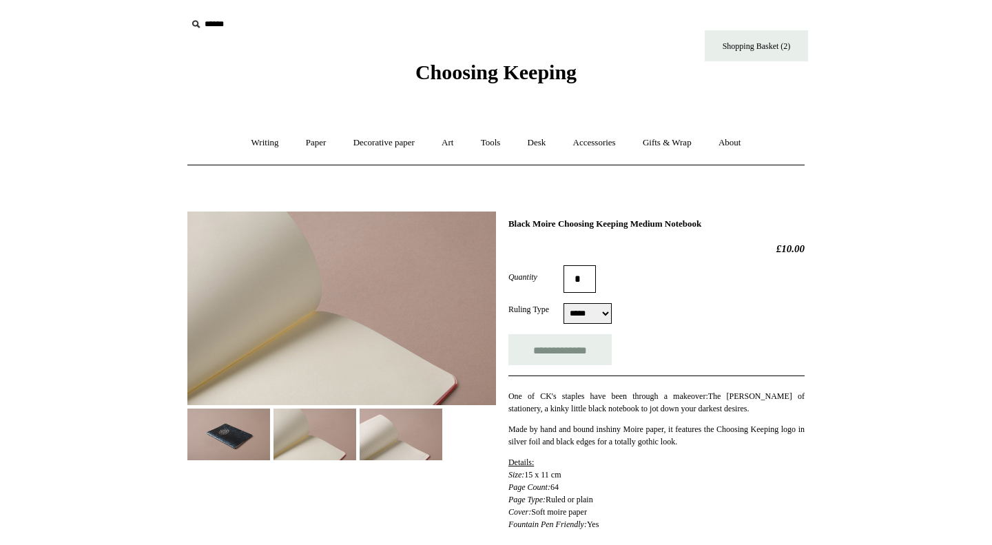
click at [315, 455] on img at bounding box center [315, 435] width 83 height 52
click at [398, 437] on img at bounding box center [401, 435] width 83 height 52
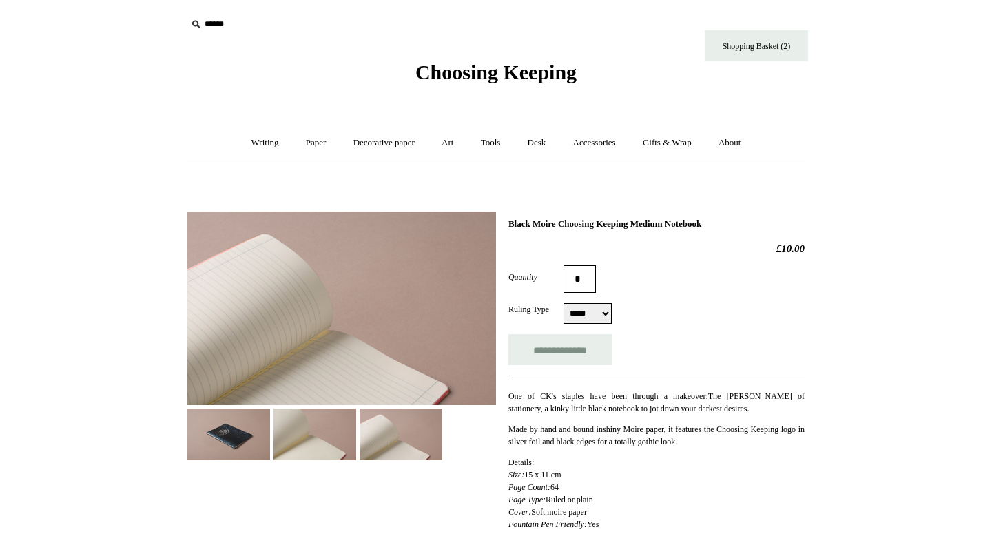
click at [238, 447] on img at bounding box center [228, 435] width 83 height 52
